Goal: Task Accomplishment & Management: Manage account settings

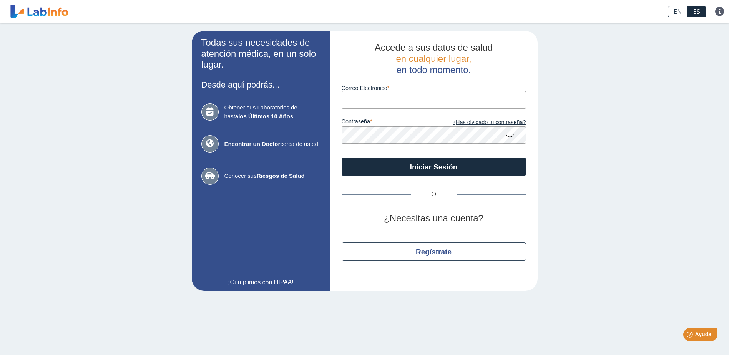
click at [356, 101] on input "Correo Electronico" at bounding box center [434, 99] width 185 height 17
click at [348, 101] on input "Correo Electronico" at bounding box center [434, 99] width 185 height 17
type input "[EMAIL_ADDRESS][DOMAIN_NAME]"
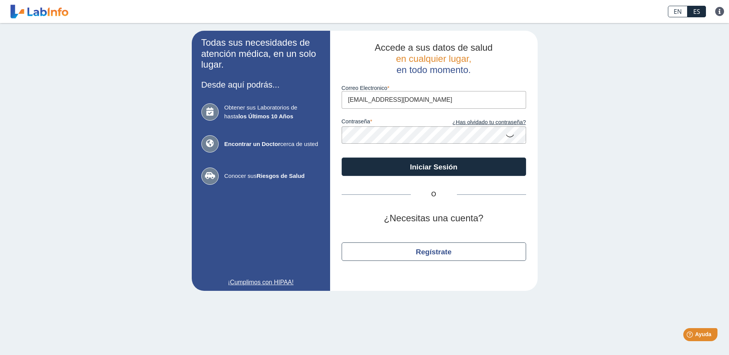
click at [509, 137] on icon at bounding box center [510, 135] width 9 height 15
click at [510, 135] on icon at bounding box center [510, 135] width 9 height 14
click at [510, 137] on icon at bounding box center [510, 135] width 9 height 15
click at [508, 125] on link "¿Has olvidado tu contraseña?" at bounding box center [480, 122] width 92 height 8
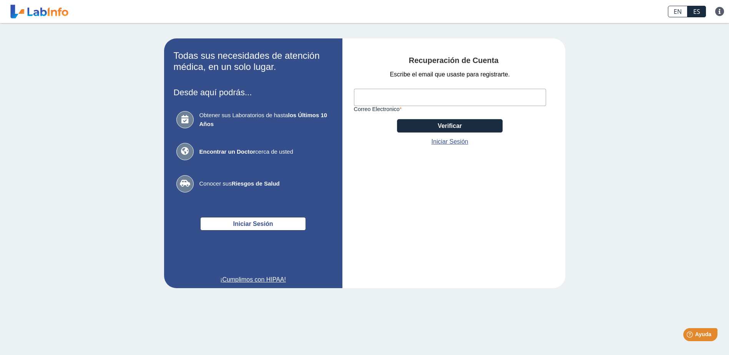
click at [386, 97] on input "Correo Electronico" at bounding box center [450, 97] width 192 height 17
type input "[EMAIL_ADDRESS][DOMAIN_NAME]"
click at [445, 144] on link "Iniciar Sesión" at bounding box center [450, 141] width 37 height 9
click at [447, 126] on button "Verificar" at bounding box center [450, 125] width 106 height 13
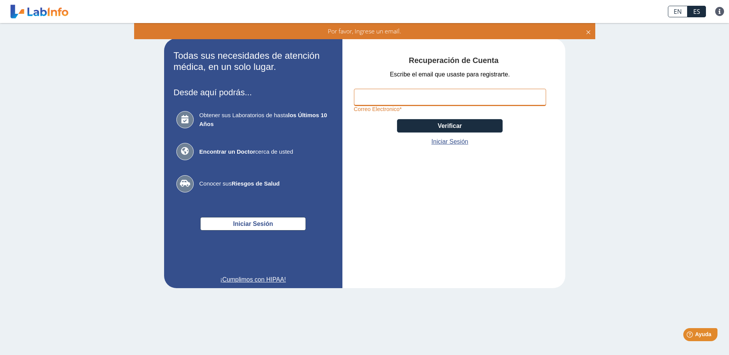
click at [382, 95] on input "Correo Electronico" at bounding box center [450, 97] width 192 height 17
type input "[EMAIL_ADDRESS][DOMAIN_NAME]"
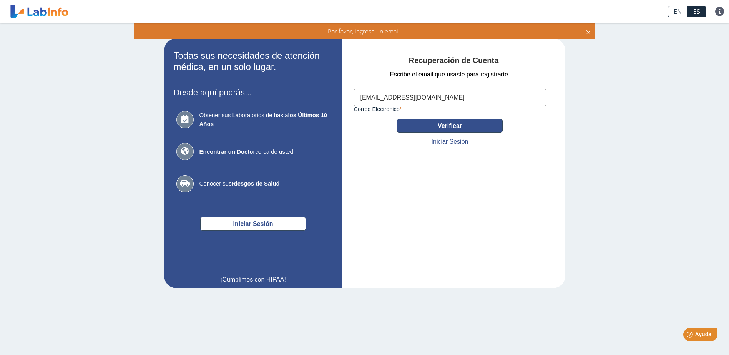
click at [400, 129] on button "Verificar" at bounding box center [450, 125] width 106 height 13
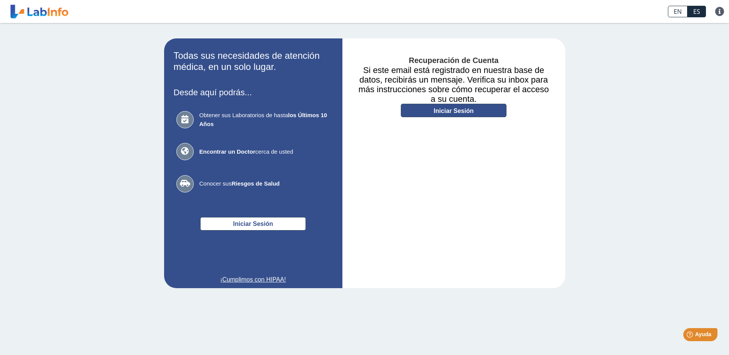
click at [483, 110] on link "Iniciar Sesión" at bounding box center [454, 110] width 106 height 13
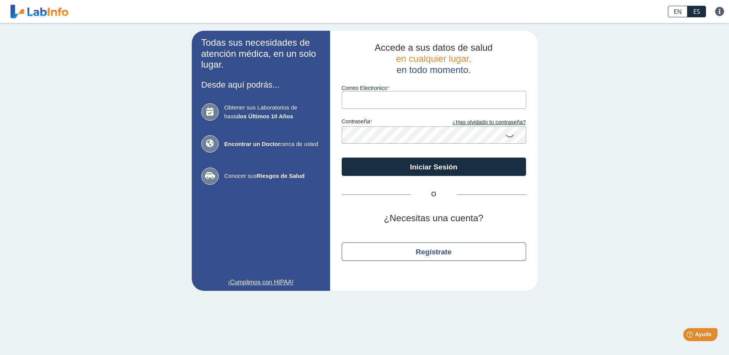
click at [372, 105] on input "Correo Electronico" at bounding box center [434, 99] width 185 height 17
type input "[EMAIL_ADDRESS][DOMAIN_NAME]"
click at [373, 105] on input "Correo Electronico" at bounding box center [434, 99] width 185 height 17
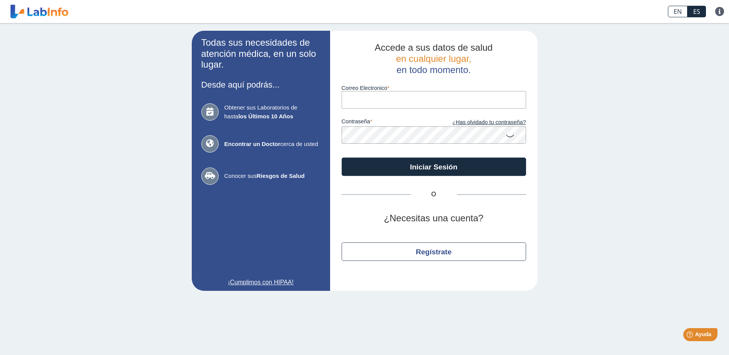
type input "[EMAIL_ADDRESS][DOMAIN_NAME]"
